Goal: Information Seeking & Learning: Learn about a topic

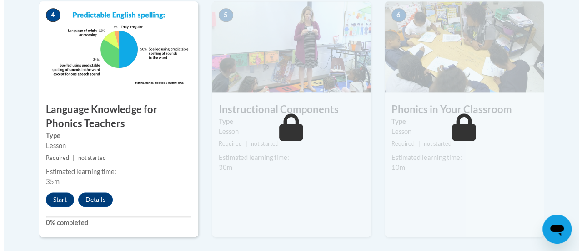
scroll to position [558, 0]
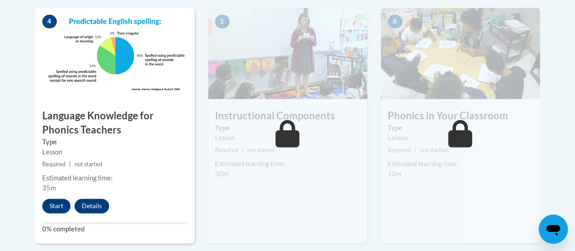
drag, startPoint x: 578, startPoint y: 28, endPoint x: 568, endPoint y: 132, distance: 105.1
click at [56, 200] on button "Start" at bounding box center [56, 205] width 28 height 15
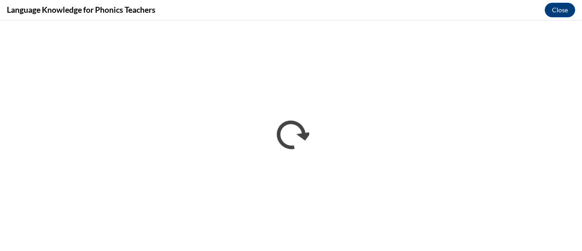
scroll to position [0, 0]
